Goal: Obtain resource: Obtain resource

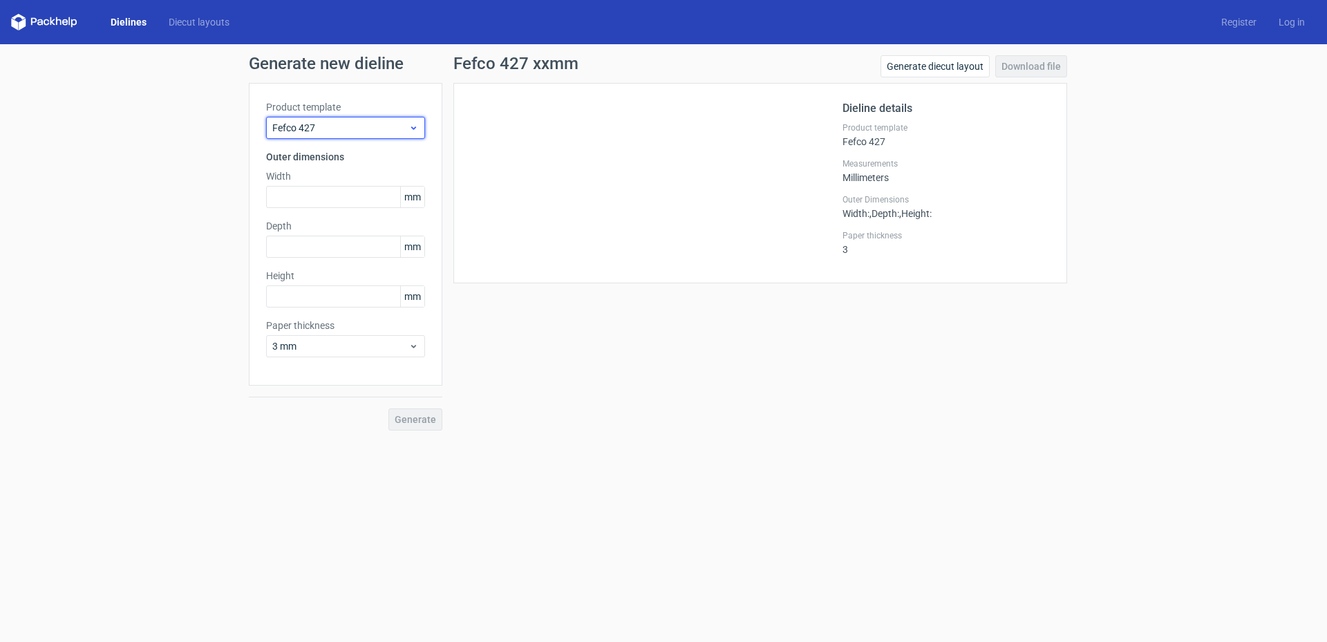
click at [364, 118] on div "Fefco 427" at bounding box center [345, 128] width 159 height 22
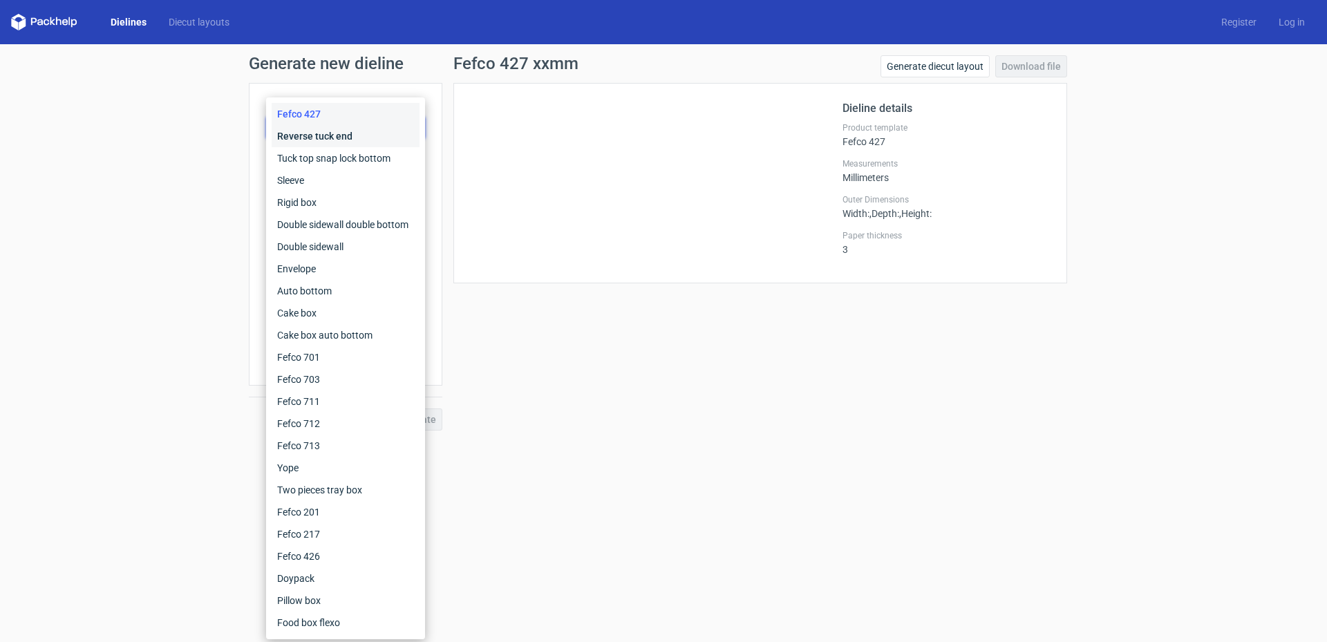
click at [351, 131] on div "Reverse tuck end" at bounding box center [346, 136] width 148 height 22
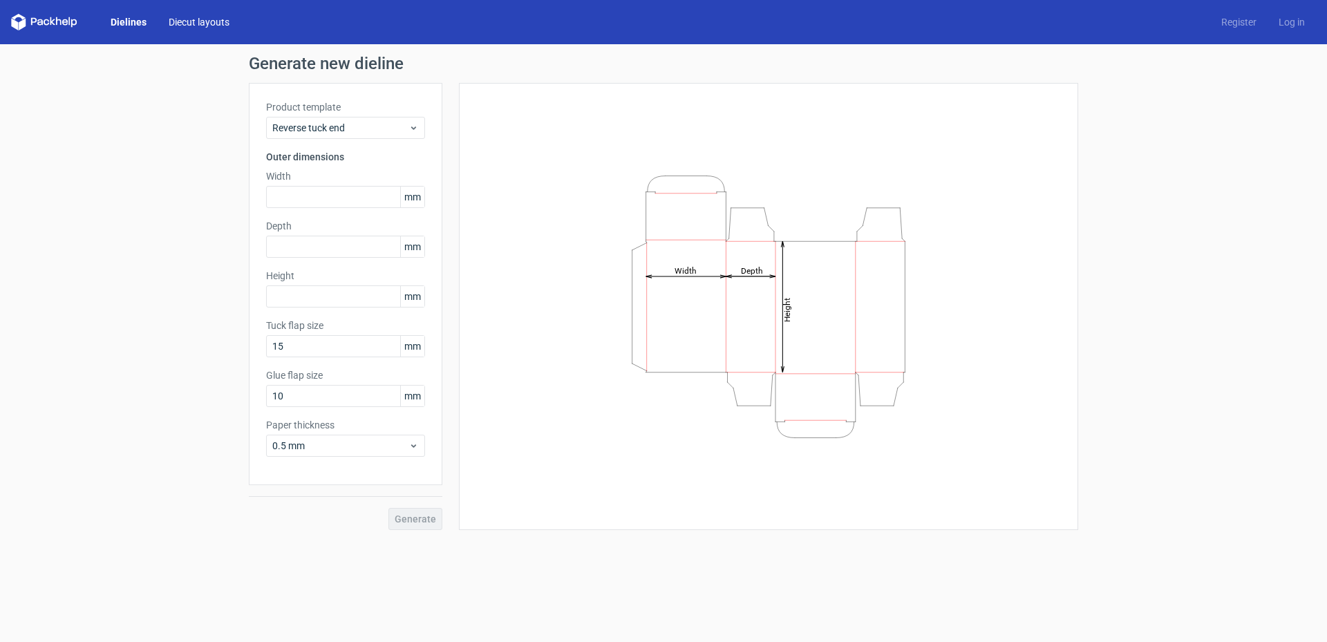
click at [199, 17] on link "Diecut layouts" at bounding box center [199, 22] width 83 height 14
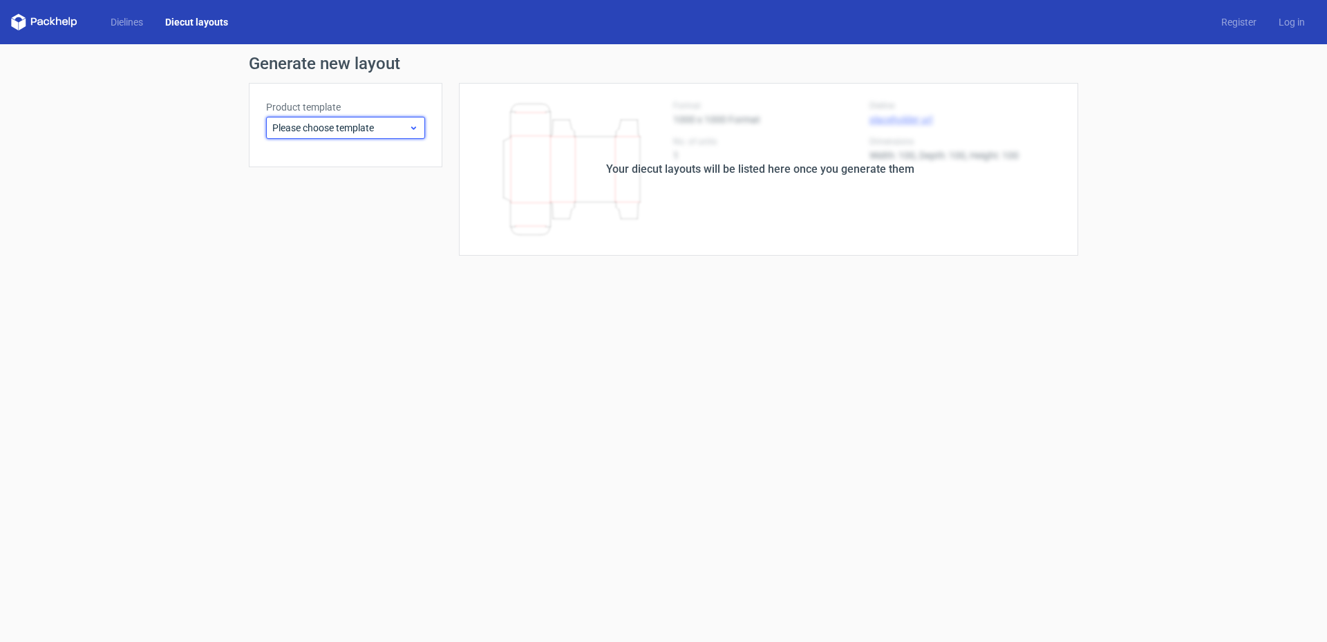
click at [338, 130] on span "Please choose template" at bounding box center [340, 128] width 136 height 14
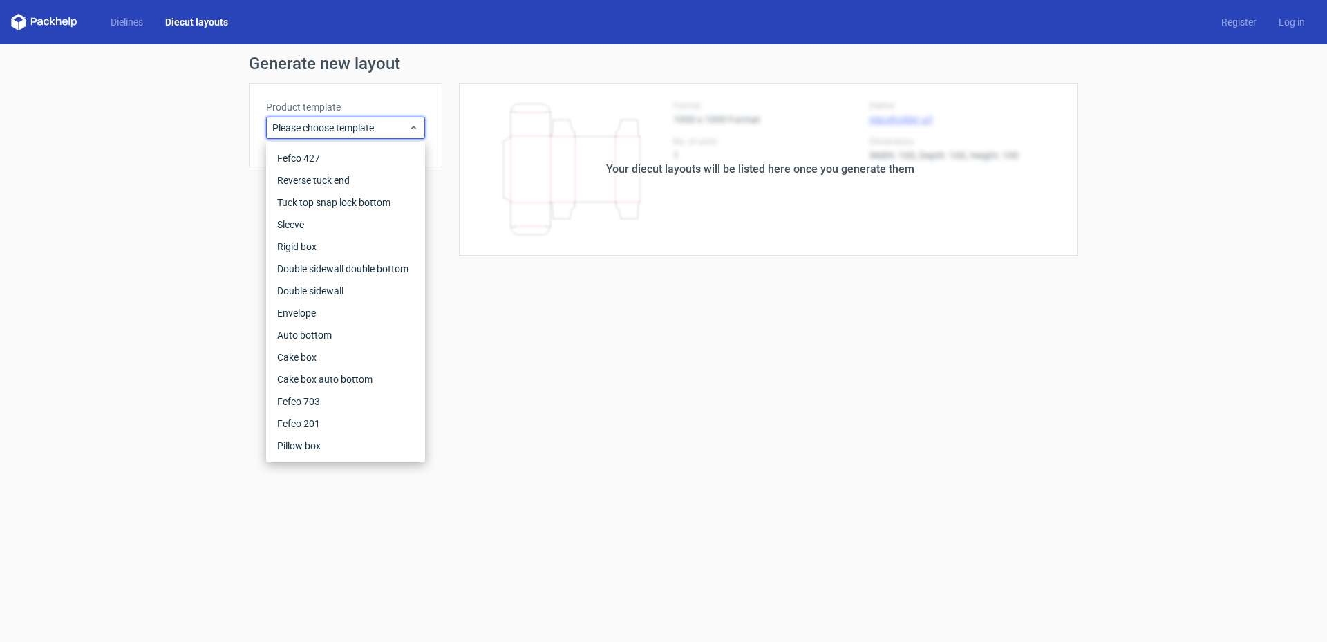
click at [138, 11] on div "Dielines Diecut layouts Register Log in" at bounding box center [663, 22] width 1327 height 44
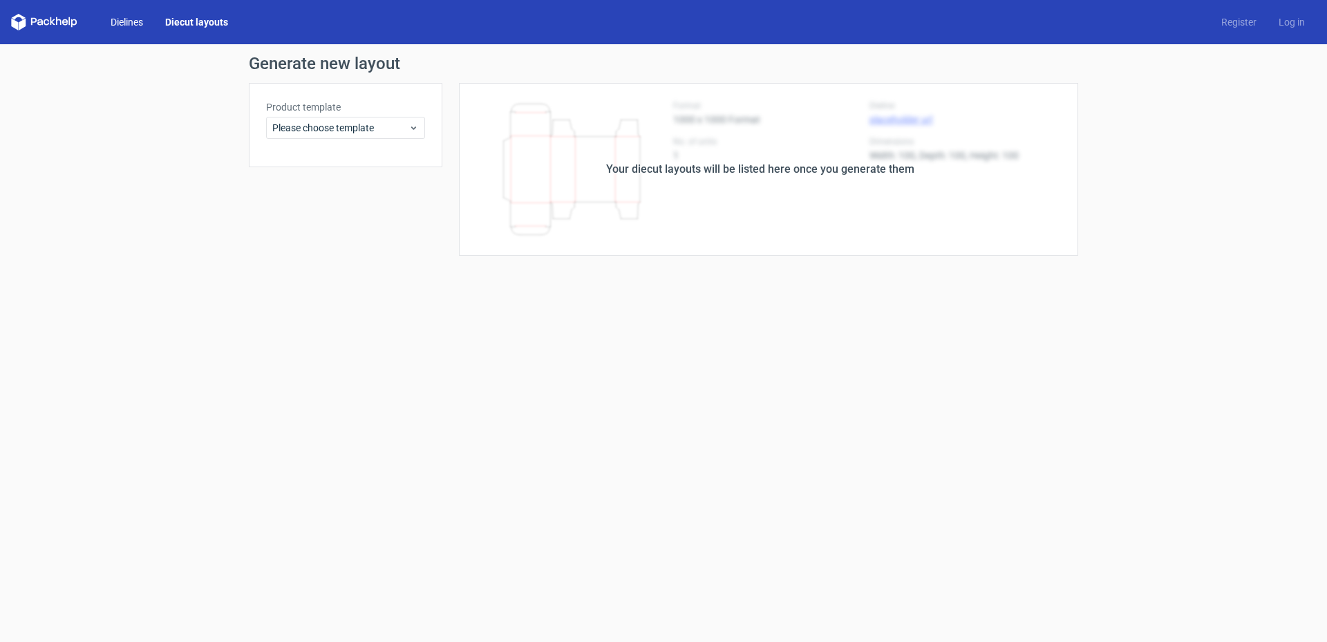
click at [138, 16] on link "Dielines" at bounding box center [127, 22] width 55 height 14
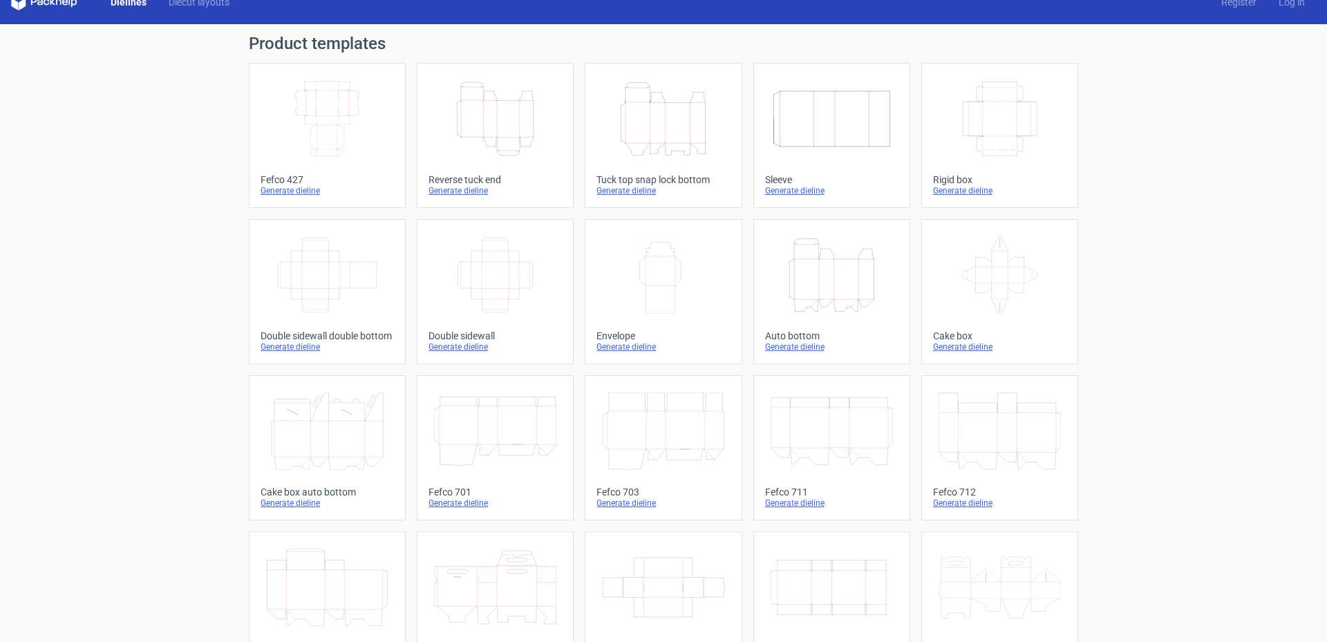
scroll to position [19, 0]
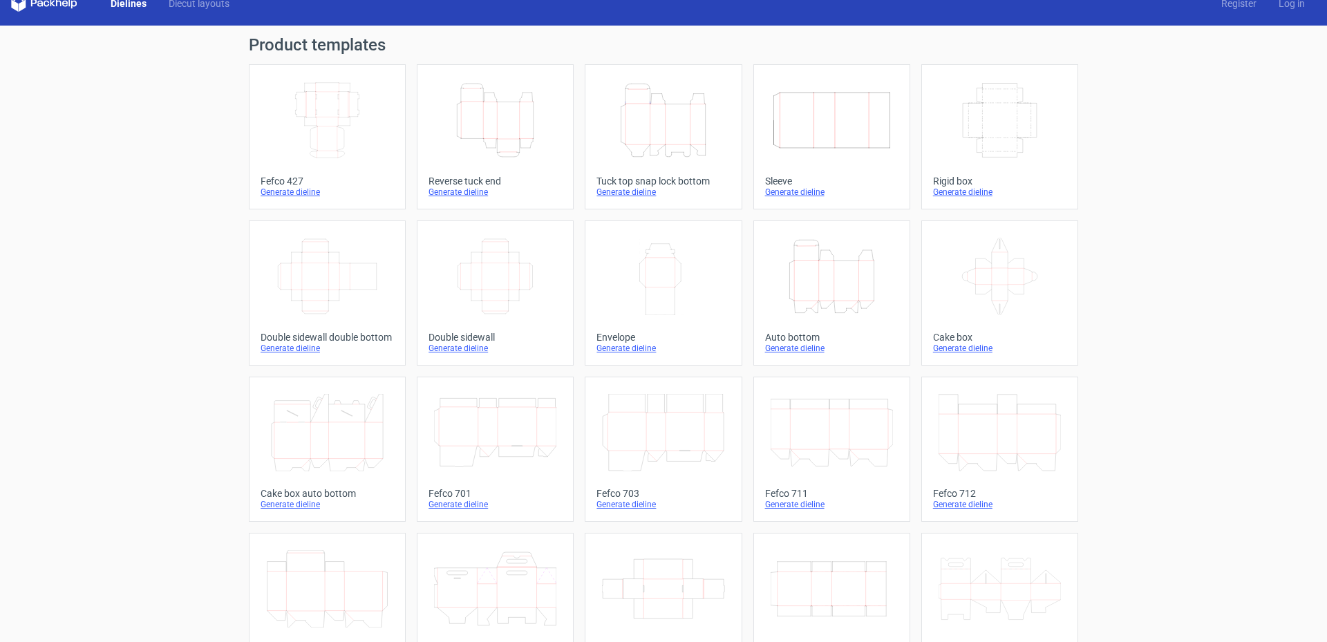
click at [370, 105] on icon "Width Depth Height" at bounding box center [327, 120] width 122 height 77
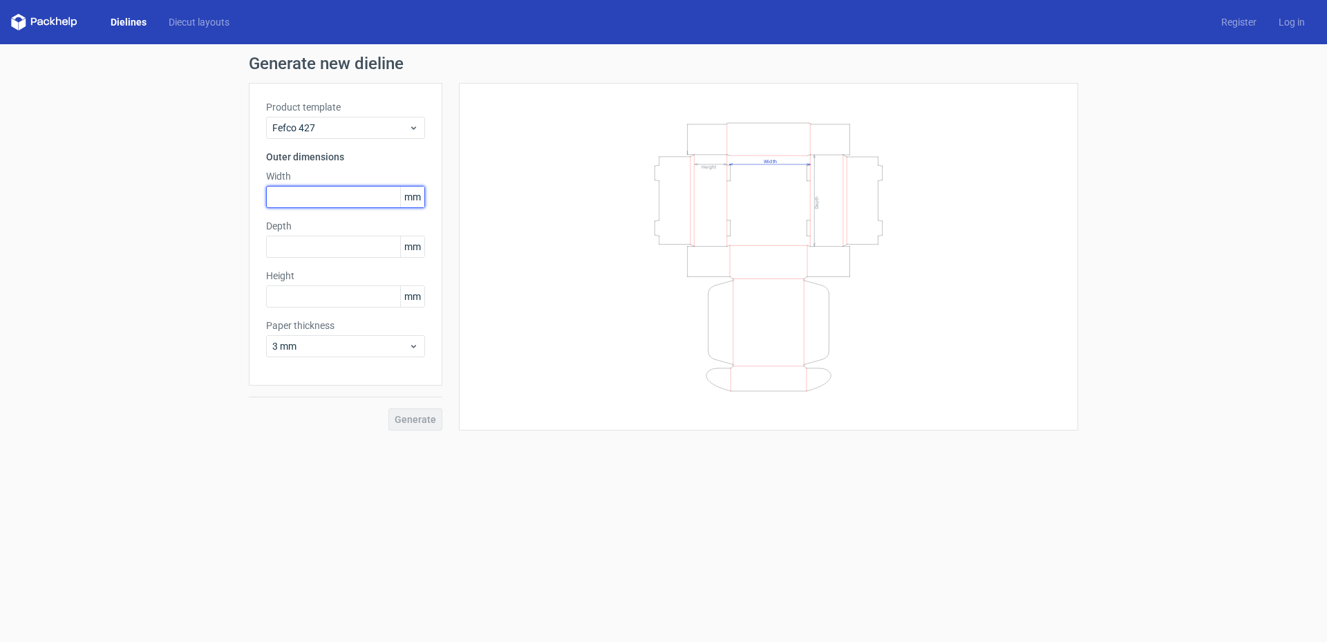
click at [306, 200] on input "text" at bounding box center [345, 197] width 159 height 22
type input "220"
type input "150"
type input "50"
click at [423, 423] on span "Generate" at bounding box center [415, 420] width 41 height 10
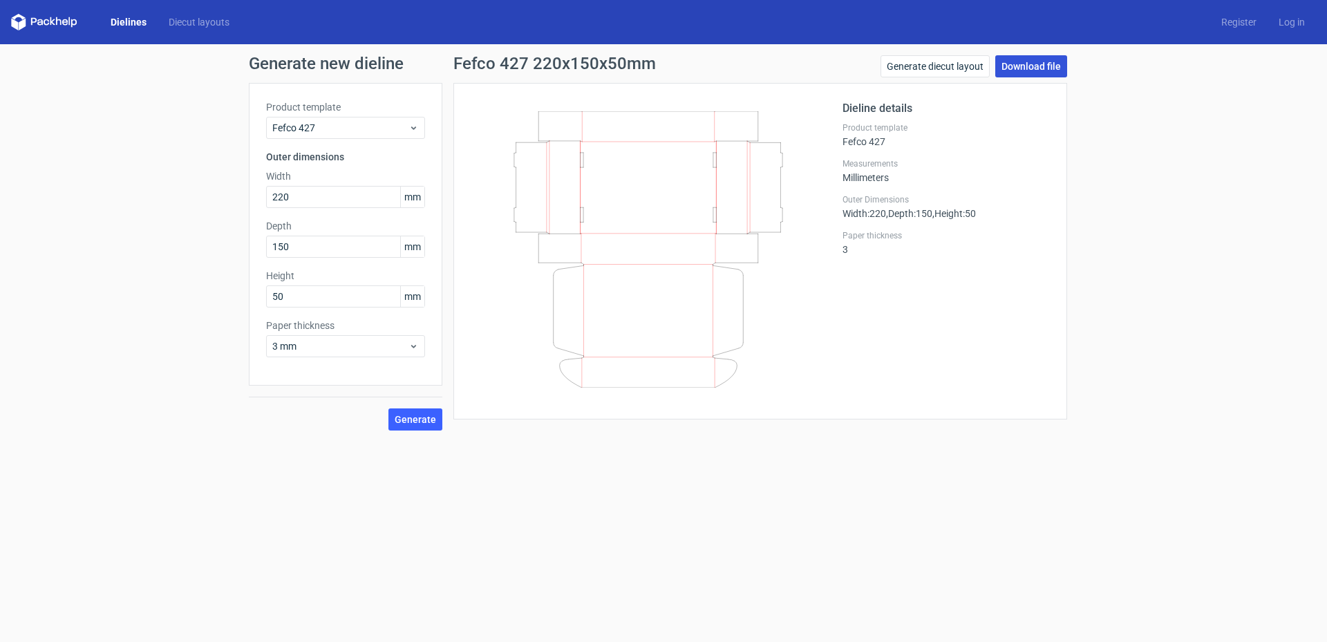
click at [1042, 75] on link "Download file" at bounding box center [1031, 66] width 72 height 22
